Goal: Transaction & Acquisition: Purchase product/service

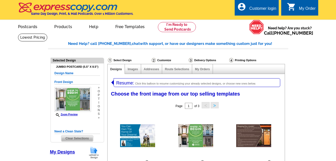
select select "774"
select select "1170"
select select "1"
select select "2"
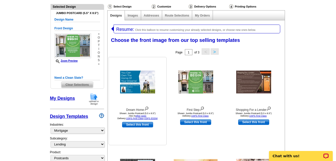
scroll to position [52, 0]
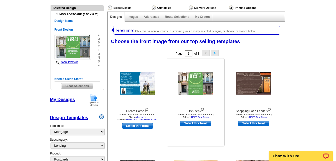
click at [196, 81] on img at bounding box center [195, 83] width 35 height 23
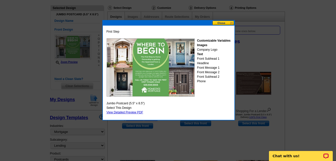
click at [225, 22] on button at bounding box center [223, 23] width 22 height 5
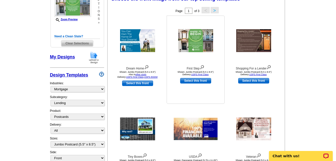
scroll to position [102, 0]
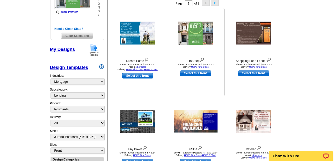
click at [203, 74] on link "Select this front" at bounding box center [195, 73] width 31 height 6
select select "back"
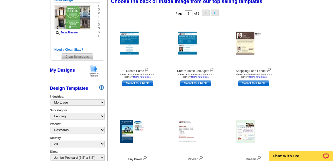
scroll to position [75, 0]
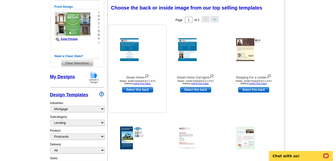
click at [122, 53] on img at bounding box center [137, 49] width 35 height 23
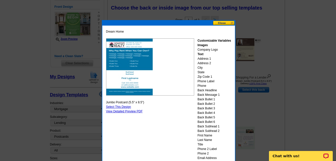
click at [225, 22] on button at bounding box center [224, 23] width 22 height 5
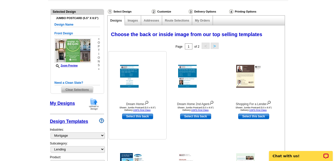
scroll to position [0, 0]
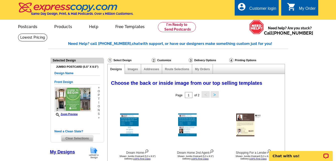
click at [134, 71] on div "Images" at bounding box center [133, 69] width 16 height 10
drag, startPoint x: 134, startPoint y: 71, endPoint x: 133, endPoint y: 69, distance: 2.9
click at [133, 69] on link "Images" at bounding box center [133, 69] width 10 height 4
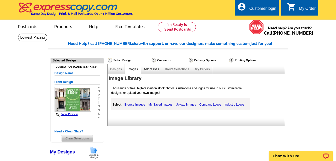
click at [150, 71] on link "Addresses" at bounding box center [151, 69] width 15 height 4
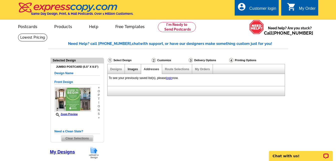
drag, startPoint x: 150, startPoint y: 71, endPoint x: 135, endPoint y: 71, distance: 15.3
click at [135, 71] on link "Images" at bounding box center [133, 69] width 10 height 4
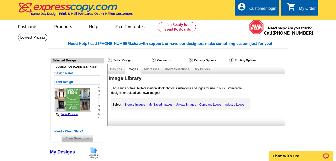
click at [118, 68] on link "Designs" at bounding box center [116, 69] width 12 height 4
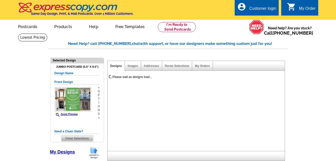
select select "1"
select select "2"
select select "back"
select select "785"
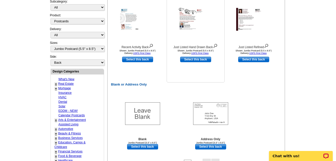
scroll to position [200, 0]
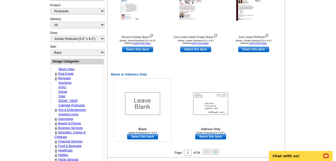
click at [153, 135] on link "Select this back" at bounding box center [142, 137] width 31 height 6
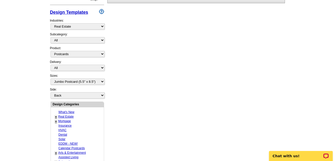
scroll to position [150, 0]
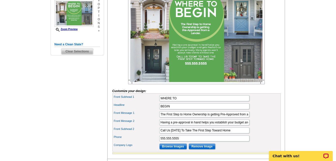
scroll to position [100, 0]
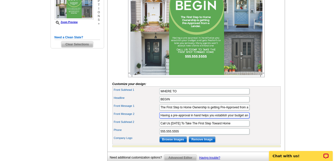
click at [222, 118] on input "Having a pre-approval in hand helps you establish your budget and gets Realtor’…" at bounding box center [204, 115] width 90 height 6
type input "Having a pre-approval in hand helps you establish your budget and gets Realtors…"
click at [294, 103] on main "Need Help? call [PHONE_NUMBER], chat with support, or have our designers make s…" at bounding box center [168, 60] width 336 height 254
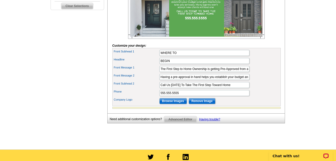
scroll to position [150, 0]
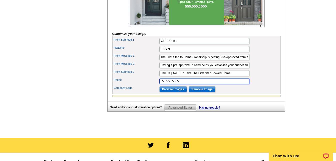
drag, startPoint x: 191, startPoint y: 89, endPoint x: 154, endPoint y: 90, distance: 36.8
click at [154, 85] on div "Phone 555.555.5555" at bounding box center [196, 81] width 166 height 8
type input "[PHONE_NUMBER]"
click at [169, 76] on input "Call Us [DATE] To Take The First Step Toward Home" at bounding box center [204, 73] width 90 height 6
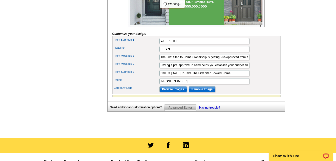
click at [272, 77] on div "Front Subhead 2 Call Us [DATE] To Take The First Step Toward Home" at bounding box center [196, 73] width 166 height 8
click at [175, 92] on input "Browse Images" at bounding box center [173, 89] width 28 height 6
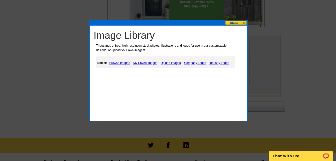
click at [176, 63] on link "Upload Images" at bounding box center [170, 63] width 23 height 6
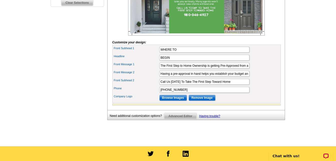
scroll to position [150, 0]
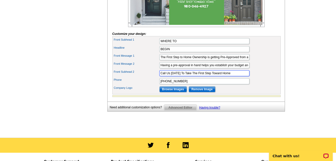
click at [170, 76] on input "Call Us [DATE] To Take The First Step Toward Home" at bounding box center [204, 73] width 90 height 6
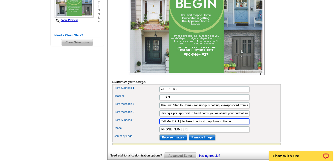
scroll to position [100, 0]
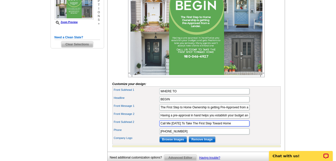
type input "Call Me Today To Take The First Step Toward Home"
click at [288, 68] on main "Need Help? call [PHONE_NUMBER], chat with support, or have our designers make s…" at bounding box center [168, 60] width 336 height 254
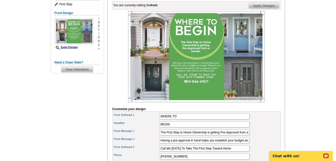
scroll to position [50, 0]
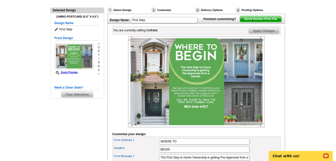
click at [269, 22] on span "Next Review Print File" at bounding box center [260, 19] width 41 height 6
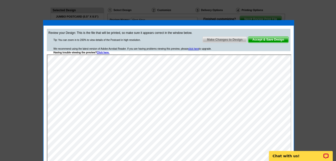
scroll to position [0, 0]
click at [224, 39] on span "Make Changes to Design" at bounding box center [225, 40] width 44 height 6
click at [224, 35] on div "You are currently editing the front . Customize Front Apply Changes" at bounding box center [196, 30] width 169 height 8
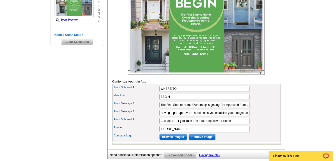
scroll to position [125, 0]
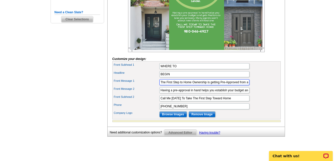
click at [194, 85] on input "The First Step to Home Ownership is getting Pre-Approved from a Lender." at bounding box center [204, 82] width 90 height 6
click at [193, 85] on input "The First Step to Home Ownership is getting Pre-Approved from a Lender." at bounding box center [204, 82] width 90 height 6
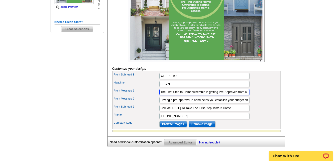
scroll to position [100, 0]
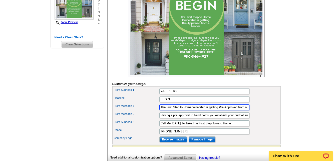
type input "The First Step to Homeownership is getting Pre-Approved from a Lender."
click at [302, 93] on main "Need Help? call [PHONE_NUMBER], chat with support, or have our designers make s…" at bounding box center [168, 60] width 336 height 254
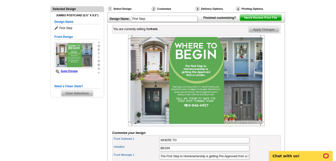
scroll to position [50, 0]
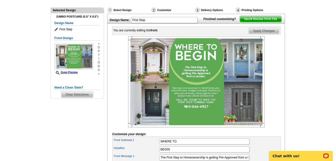
click at [266, 22] on span "Next Review Print File" at bounding box center [260, 19] width 41 height 6
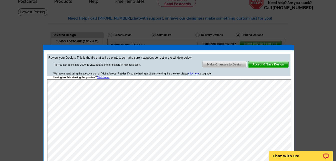
scroll to position [25, 0]
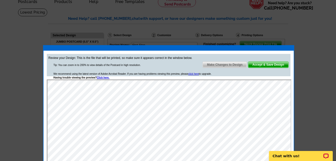
click at [320, 31] on div at bounding box center [168, 68] width 336 height 186
click at [318, 69] on div at bounding box center [168, 68] width 336 height 186
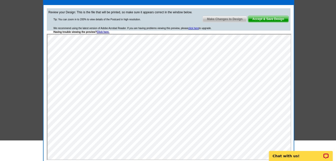
scroll to position [50, 0]
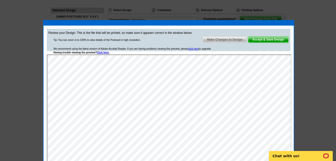
click at [215, 38] on span "Make Changes to Design" at bounding box center [225, 40] width 44 height 6
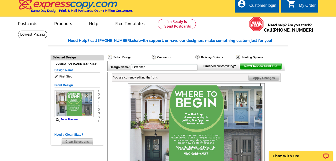
scroll to position [0, 0]
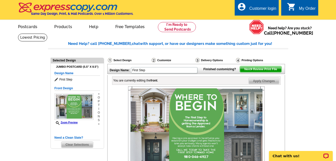
click at [126, 60] on div "Select Design" at bounding box center [129, 61] width 44 height 6
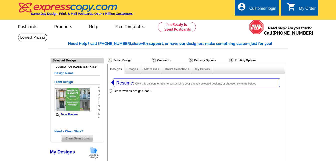
select select "1"
select select "2"
select select "back"
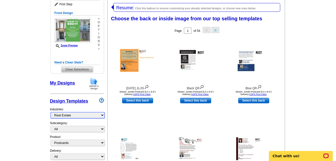
click at [70, 115] on select "What's New Real Estate Mortgage Insurance HVAC Dental Solar EDDM - NEW! Calenda…" at bounding box center [78, 115] width 54 height 6
select select "774"
click at [51, 112] on select "What's New Real Estate Mortgage Insurance HVAC Dental Solar EDDM - NEW! Calenda…" at bounding box center [78, 115] width 54 height 6
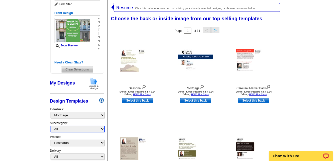
click at [73, 129] on select "All Distressed Homeowners Lending Refinance Seminars" at bounding box center [78, 129] width 54 height 6
click at [51, 126] on select "All Distressed Homeowners Lending Refinance Seminars" at bounding box center [78, 129] width 54 height 6
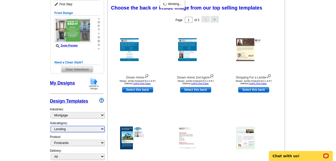
click at [75, 128] on select "All Distressed Homeowners Lending Refinance Seminars" at bounding box center [78, 129] width 54 height 6
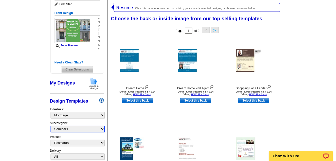
click at [51, 126] on select "All Distressed Homeowners Lending Refinance Seminars" at bounding box center [78, 129] width 54 height 6
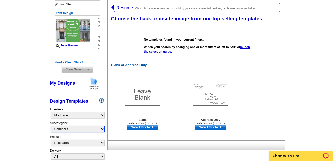
click at [78, 131] on select "All Distressed Homeowners Lending Refinance Seminars" at bounding box center [78, 129] width 54 height 6
select select "1170"
click at [51, 126] on select "All Distressed Homeowners Lending Refinance Seminars" at bounding box center [78, 129] width 54 height 6
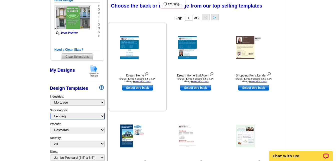
scroll to position [100, 0]
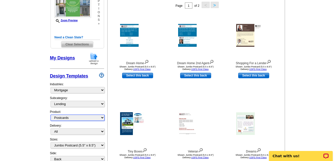
click at [87, 117] on select "All Postcards Letters and flyers Business Cards Door Hangers Greeting Cards" at bounding box center [78, 117] width 54 height 6
click at [51, 115] on select "All Postcards Letters and flyers Business Cards Door Hangers Greeting Cards" at bounding box center [78, 117] width 54 height 6
select select "1"
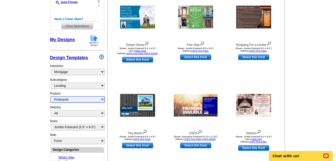
scroll to position [127, 0]
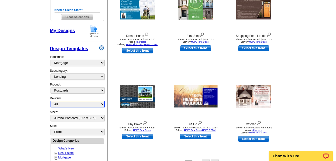
click at [66, 103] on select "All First Class Mail Shipped to Me EDDM Save 66% on Postage" at bounding box center [78, 104] width 54 height 6
click at [34, 104] on main "Need Help? call [PHONE_NUMBER], chat with support, or have our designers make s…" at bounding box center [168, 122] width 336 height 432
click at [80, 120] on select "All Jumbo Postcard (5.5" x 8.5") Regular Postcard (4.25" x 5.6") Panoramic Post…" at bounding box center [78, 118] width 54 height 6
click at [33, 114] on main "Need Help? call [PHONE_NUMBER], chat with support, or have our designers make s…" at bounding box center [168, 122] width 336 height 432
click at [73, 130] on select "Front Back" at bounding box center [78, 131] width 54 height 6
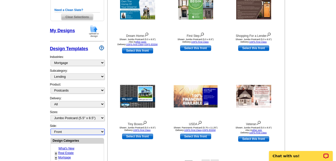
select select "front"
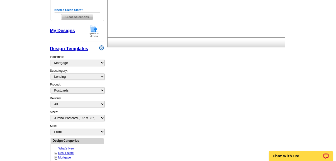
click at [43, 132] on main "Need Help? call [PHONE_NUMBER], chat with support, or have our designers make s…" at bounding box center [168, 122] width 336 height 432
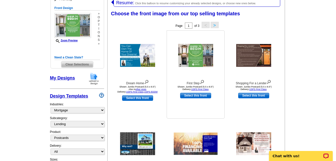
scroll to position [77, 0]
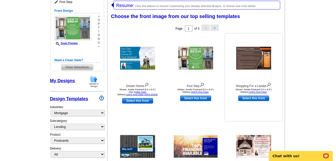
click at [255, 67] on img at bounding box center [253, 58] width 35 height 23
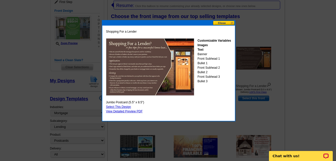
click at [228, 22] on button at bounding box center [224, 23] width 22 height 5
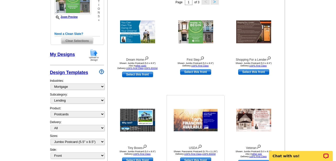
scroll to position [127, 0]
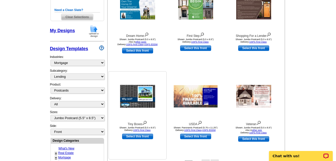
click at [141, 92] on img at bounding box center [137, 96] width 35 height 23
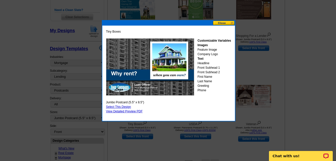
click at [226, 25] on div at bounding box center [168, 23] width 133 height 5
click at [224, 23] on button at bounding box center [224, 23] width 22 height 5
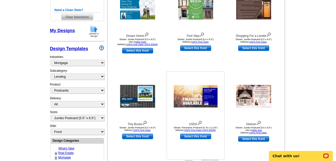
click at [205, 101] on img at bounding box center [196, 96] width 44 height 22
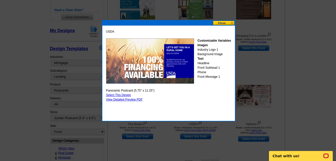
click at [221, 21] on button at bounding box center [224, 23] width 22 height 5
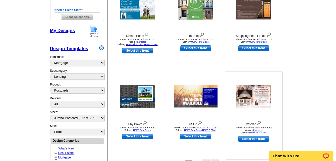
click at [254, 101] on img at bounding box center [253, 96] width 35 height 23
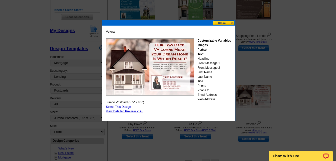
click at [217, 24] on button at bounding box center [224, 23] width 22 height 5
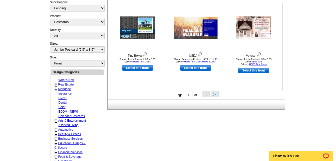
scroll to position [202, 0]
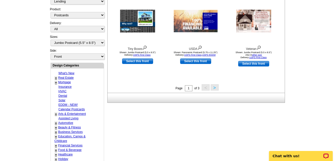
click at [218, 87] on button ">" at bounding box center [215, 87] width 8 height 6
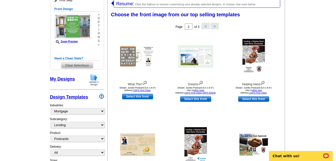
scroll to position [77, 0]
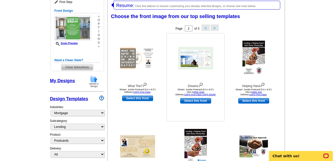
click at [204, 62] on img at bounding box center [195, 58] width 35 height 23
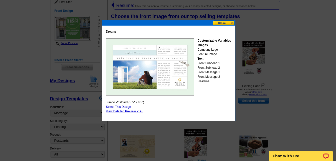
click at [219, 23] on button at bounding box center [224, 23] width 22 height 5
click at [219, 23] on div "Choose the front image from our top selling templates Select one of the templat…" at bounding box center [197, 17] width 177 height 12
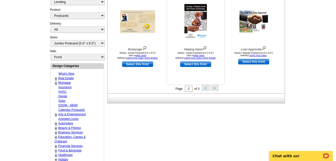
scroll to position [202, 0]
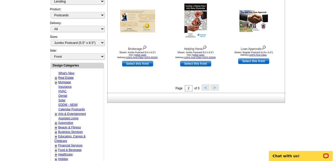
click at [211, 90] on button ">" at bounding box center [215, 87] width 8 height 6
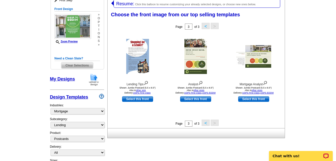
scroll to position [77, 0]
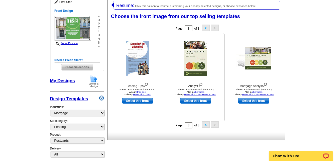
click at [197, 54] on img at bounding box center [195, 58] width 23 height 35
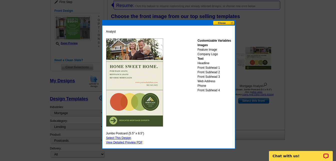
click at [225, 23] on button at bounding box center [224, 23] width 22 height 5
click at [225, 23] on div "Choose the front image from our top selling templates Select one of the templat…" at bounding box center [197, 17] width 177 height 12
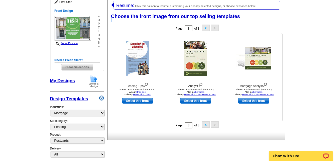
click at [249, 53] on img at bounding box center [253, 58] width 35 height 23
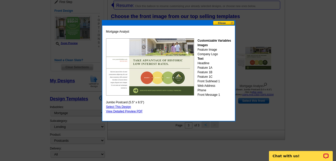
click at [227, 22] on button at bounding box center [224, 23] width 22 height 5
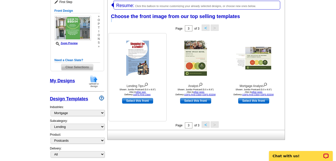
click at [147, 68] on img at bounding box center [137, 58] width 23 height 35
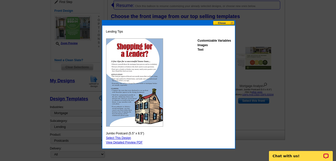
click at [221, 23] on button at bounding box center [224, 23] width 22 height 5
click at [221, 23] on div "Choose the front image from our top selling templates Select one of the templat…" at bounding box center [197, 17] width 177 height 12
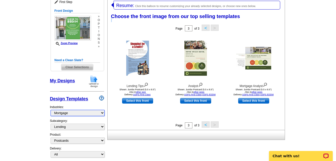
click at [73, 114] on select "What's New Real Estate Mortgage Insurance HVAC Dental Solar EDDM - NEW! Calenda…" at bounding box center [78, 113] width 54 height 6
click at [73, 112] on select "What's New Real Estate Mortgage Insurance HVAC Dental Solar EDDM - NEW! Calenda…" at bounding box center [78, 113] width 54 height 6
select select "785"
click at [51, 110] on select "What's New Real Estate Mortgage Insurance HVAC Dental Solar EDDM - NEW! Calenda…" at bounding box center [78, 113] width 54 height 6
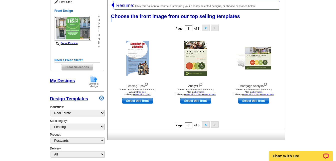
drag, startPoint x: 73, startPoint y: 110, endPoint x: 73, endPoint y: 0, distance: 109.6
click at [73, 0] on span "First Step" at bounding box center [78, 1] width 46 height 5
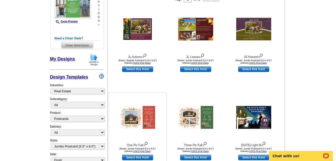
scroll to position [135, 0]
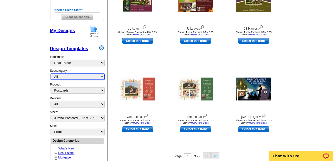
click at [87, 76] on select "All RE/MAX® Referrals Keller Williams® Berkshire Hathaway Home Services Century…" at bounding box center [78, 76] width 54 height 6
select select "1253"
click at [51, 74] on select "All RE/MAX® Referrals Keller Williams® Berkshire Hathaway Home Services Century…" at bounding box center [78, 76] width 54 height 6
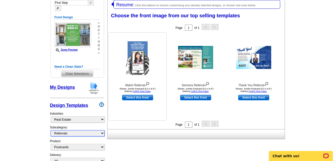
scroll to position [77, 0]
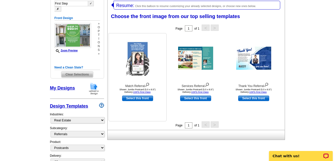
click at [140, 63] on img at bounding box center [137, 58] width 23 height 35
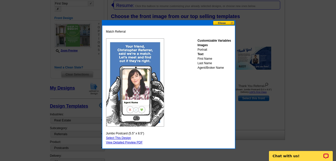
click at [227, 21] on button at bounding box center [224, 23] width 22 height 5
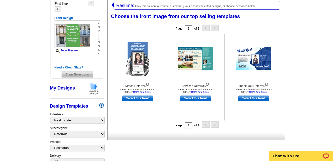
click at [186, 61] on img at bounding box center [195, 58] width 35 height 23
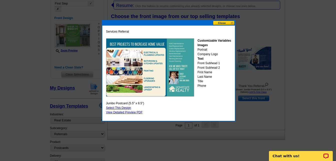
click at [219, 25] on button at bounding box center [224, 23] width 22 height 5
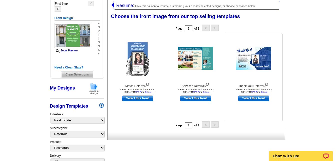
click at [265, 64] on img at bounding box center [253, 58] width 35 height 23
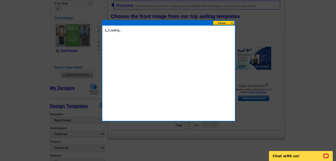
click at [265, 64] on div at bounding box center [168, 42] width 336 height 238
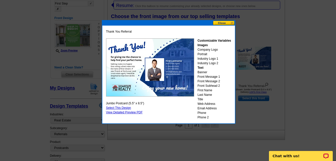
click at [225, 24] on button at bounding box center [224, 23] width 22 height 5
click at [225, 24] on div "Page 1 of 1 < >" at bounding box center [197, 28] width 177 height 10
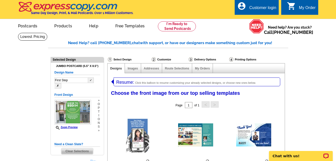
scroll to position [0, 0]
